Goal: Information Seeking & Learning: Learn about a topic

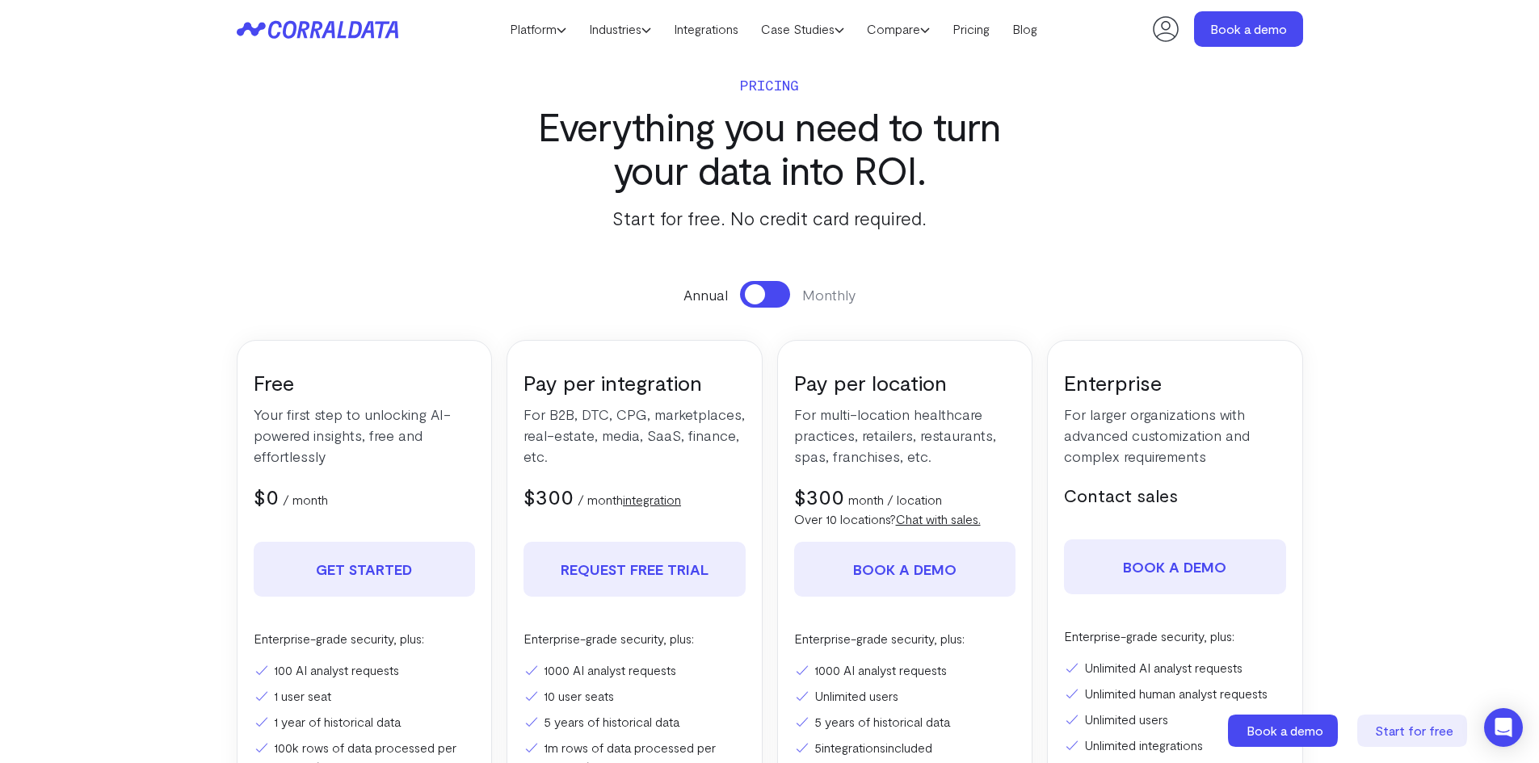
scroll to position [6, 0]
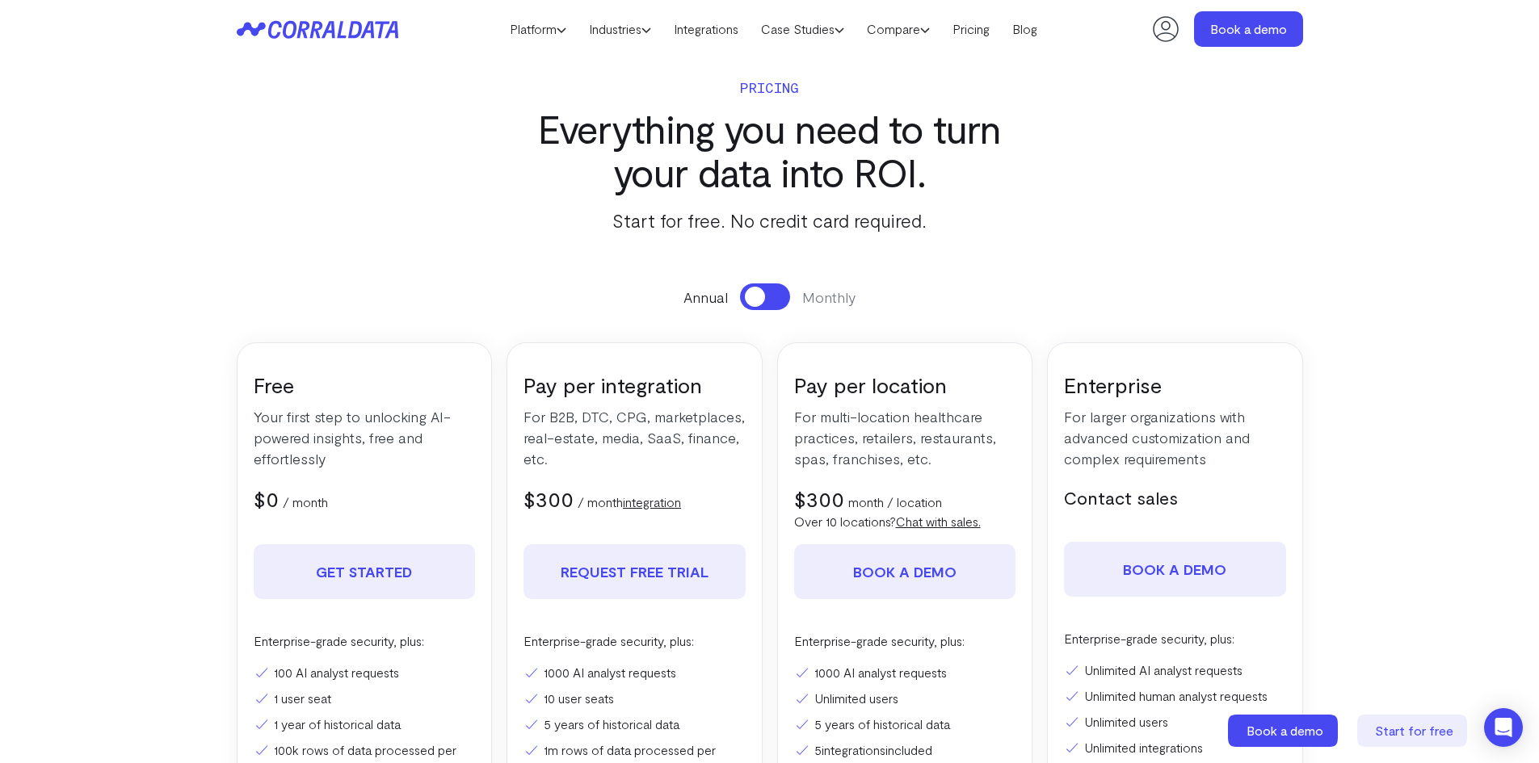
click at [789, 300] on button at bounding box center [765, 297] width 50 height 27
click at [751, 298] on button at bounding box center [765, 297] width 50 height 27
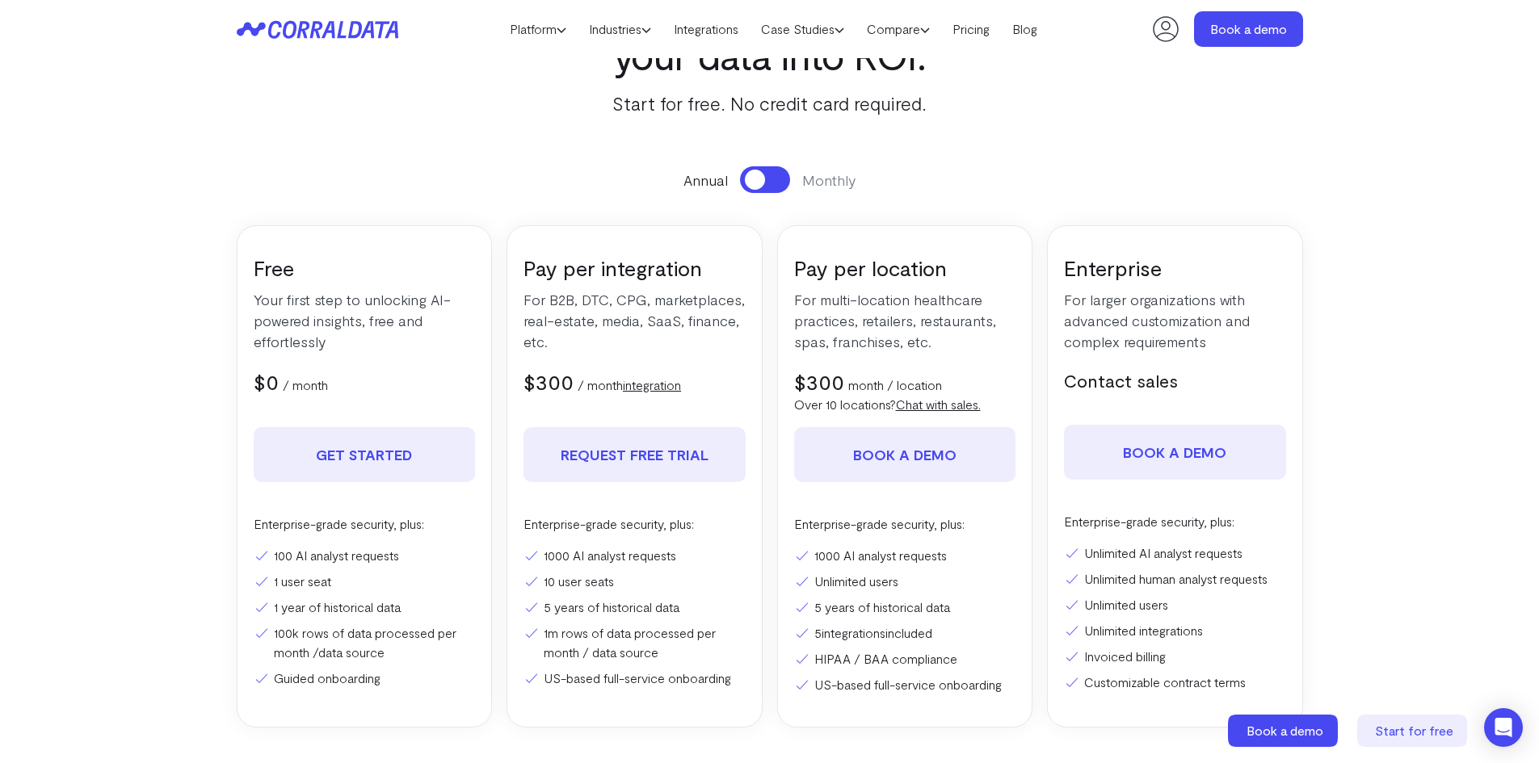
scroll to position [107, 0]
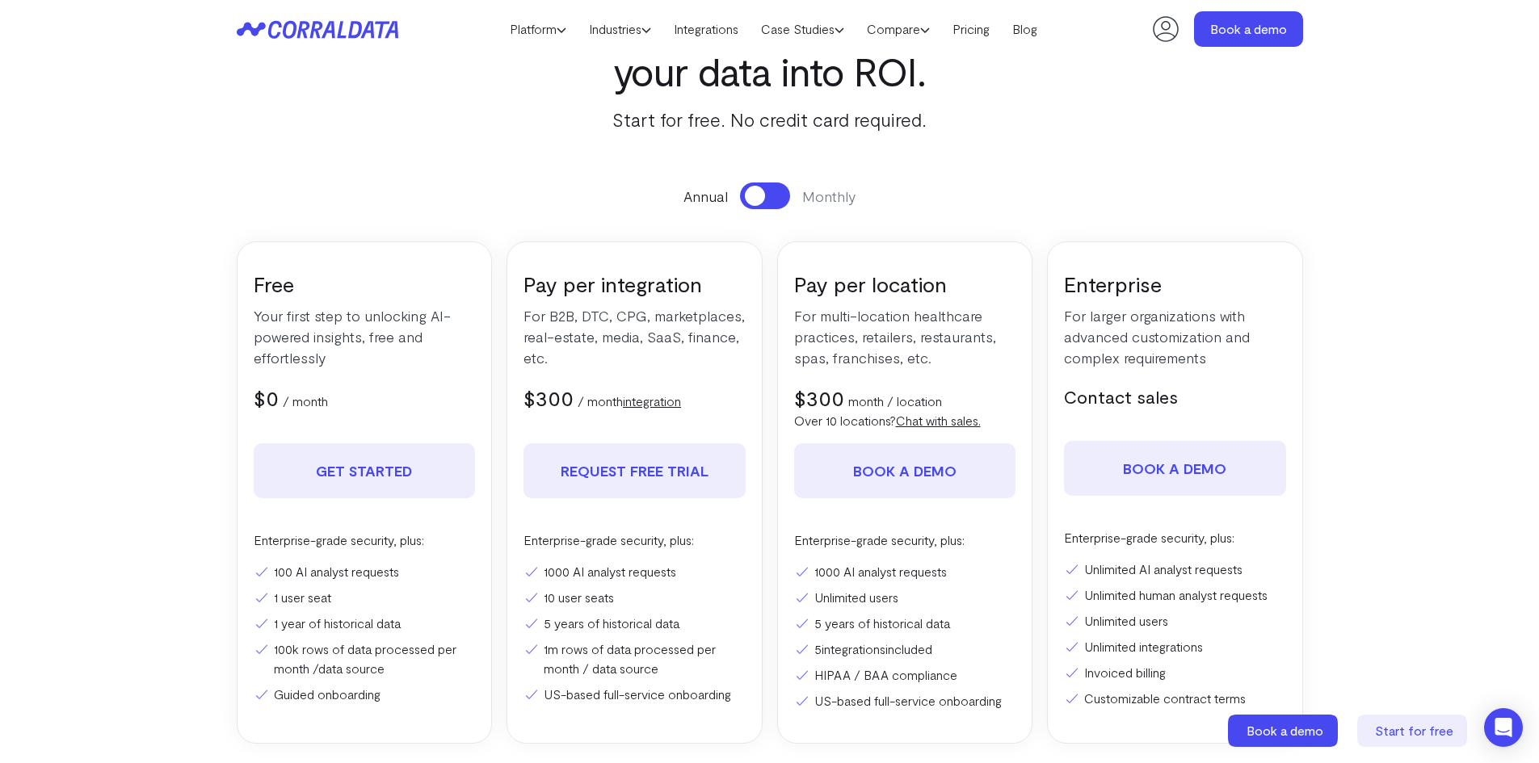
drag, startPoint x: 951, startPoint y: 652, endPoint x: 866, endPoint y: 653, distance: 84.8
click at [809, 650] on li "5 integrations included" at bounding box center [905, 649] width 222 height 19
click at [943, 654] on li "5 integrations included" at bounding box center [905, 649] width 222 height 19
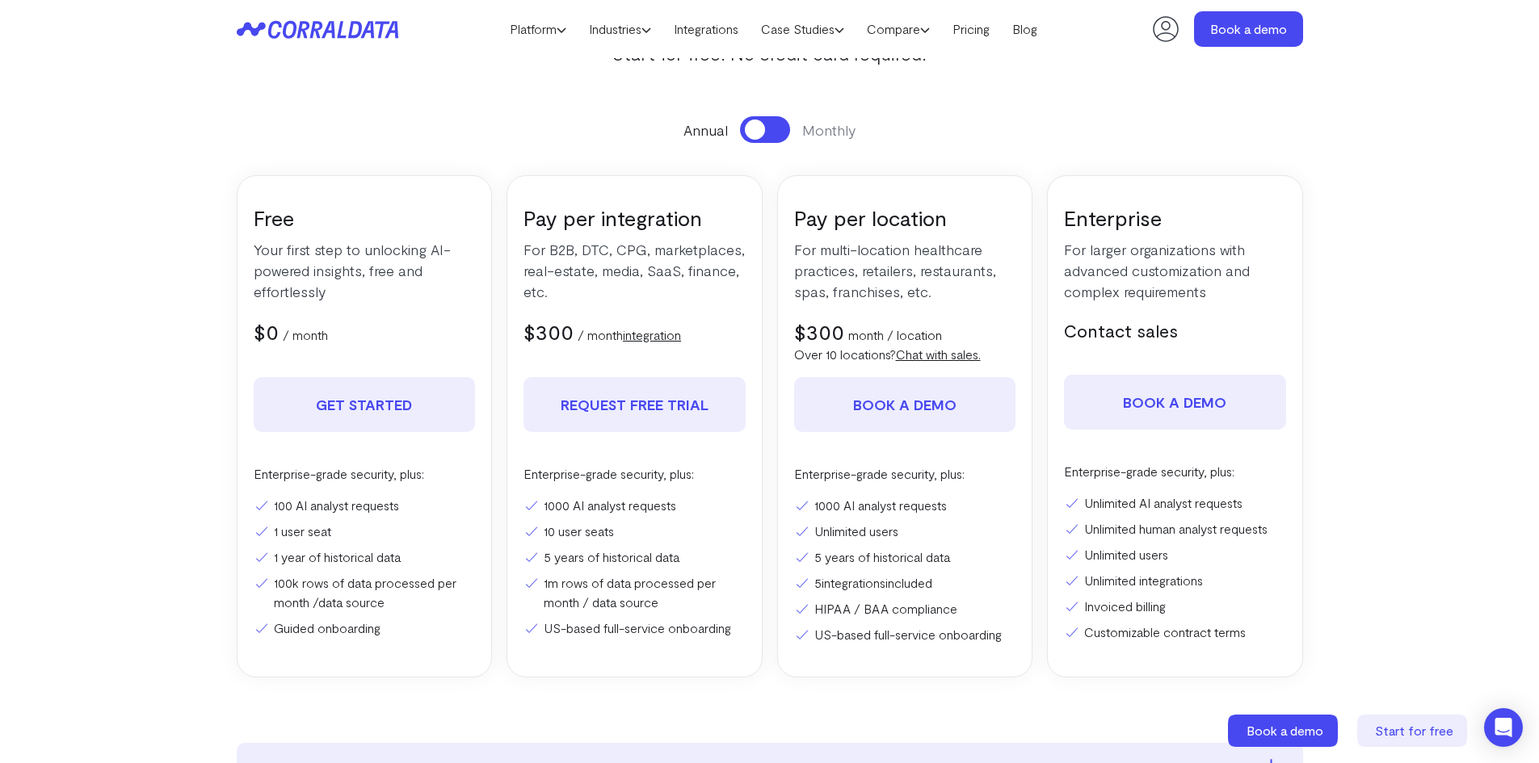
scroll to position [188, 0]
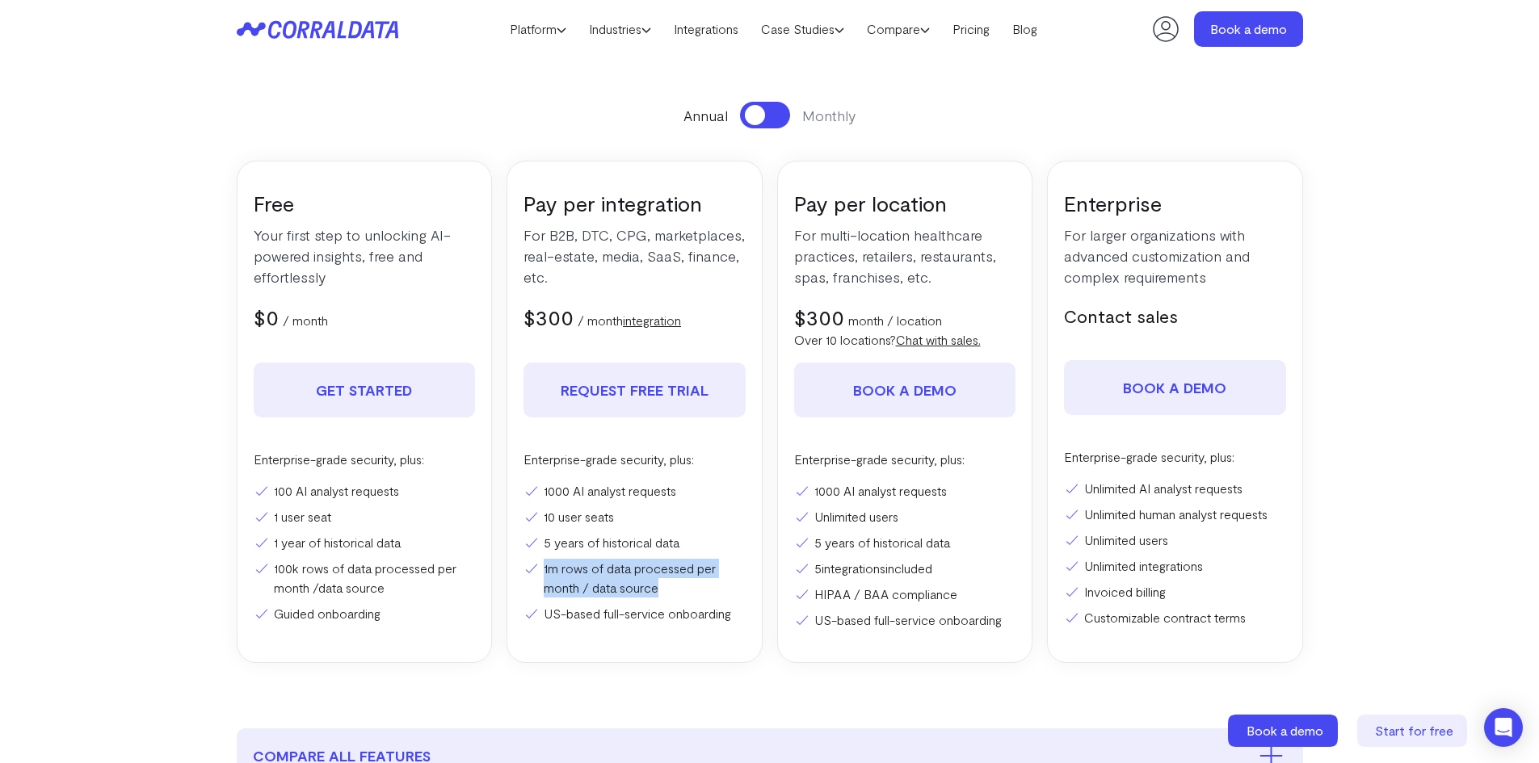
drag, startPoint x: 679, startPoint y: 588, endPoint x: 531, endPoint y: 568, distance: 150.0
click at [531, 568] on li "1m rows of data processed per month / data source" at bounding box center [635, 578] width 222 height 39
drag, startPoint x: 1191, startPoint y: 238, endPoint x: 1163, endPoint y: 204, distance: 43.6
click at [1190, 238] on p "For larger organizations with advanced customization and complex requirements" at bounding box center [1175, 256] width 222 height 63
drag, startPoint x: 1172, startPoint y: 200, endPoint x: 1053, endPoint y: 204, distance: 119.6
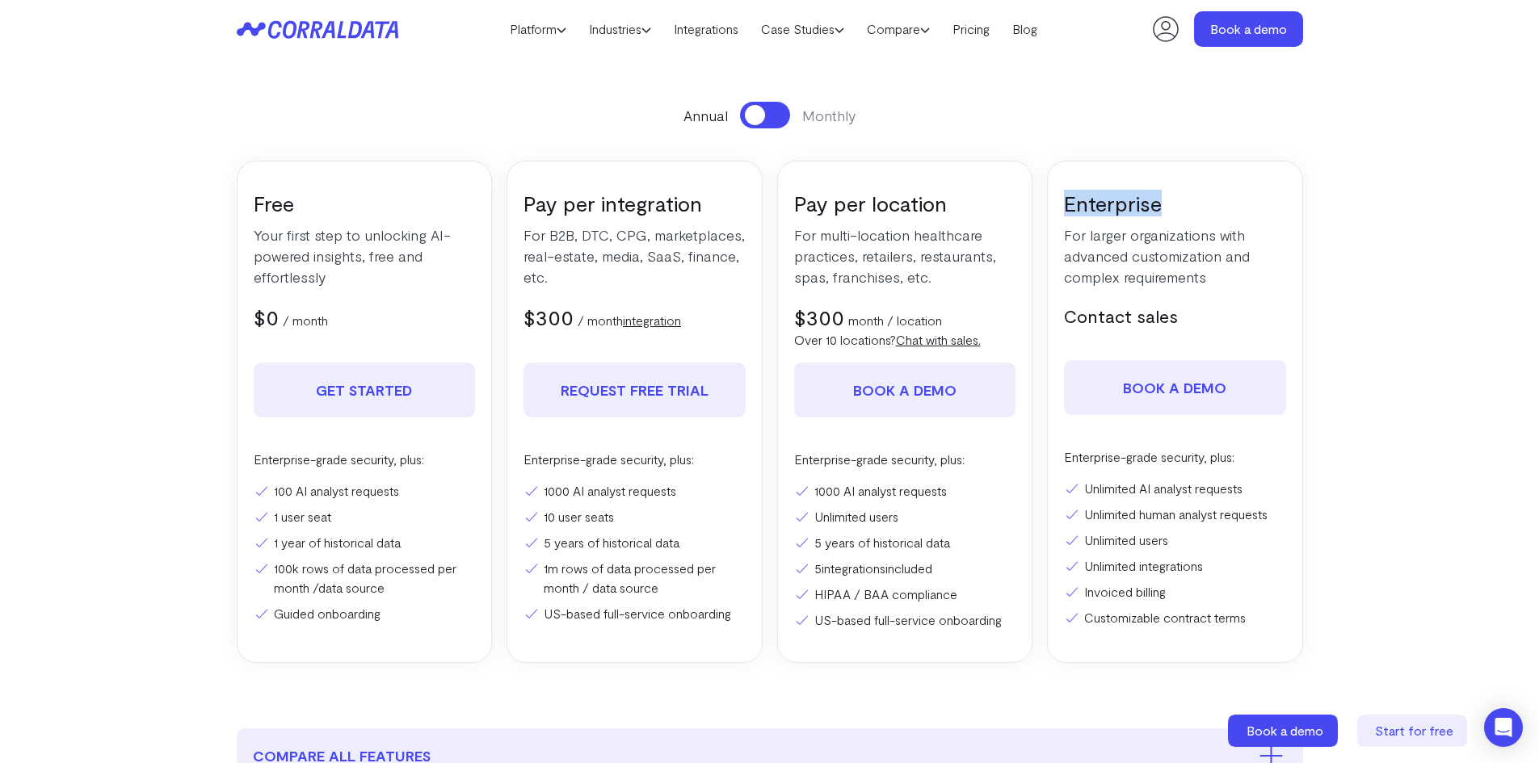
click at [1053, 204] on div "Enterprise For larger organizations with advanced customization and complex req…" at bounding box center [1175, 412] width 256 height 503
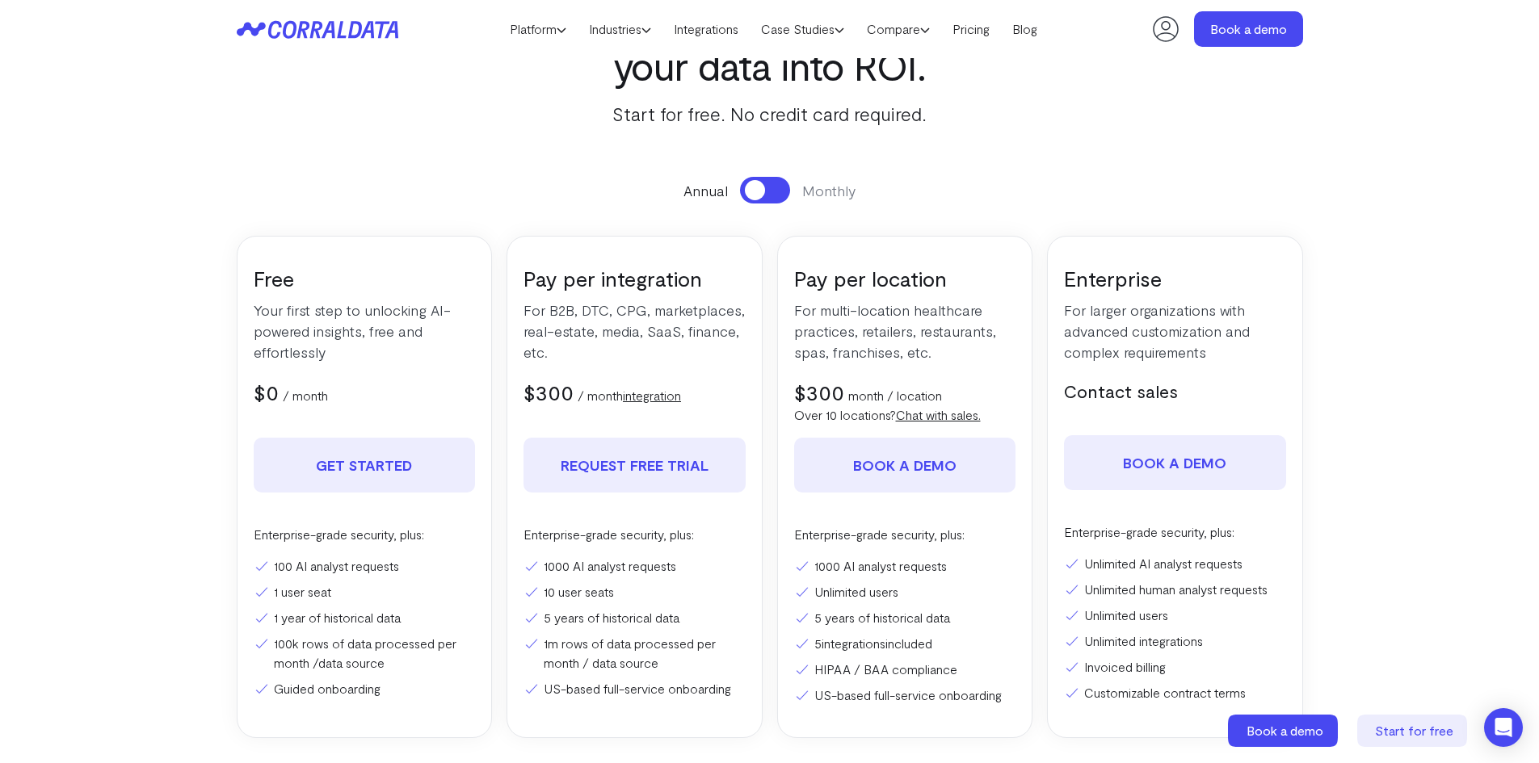
scroll to position [148, 0]
